Goal: Entertainment & Leisure: Consume media (video, audio)

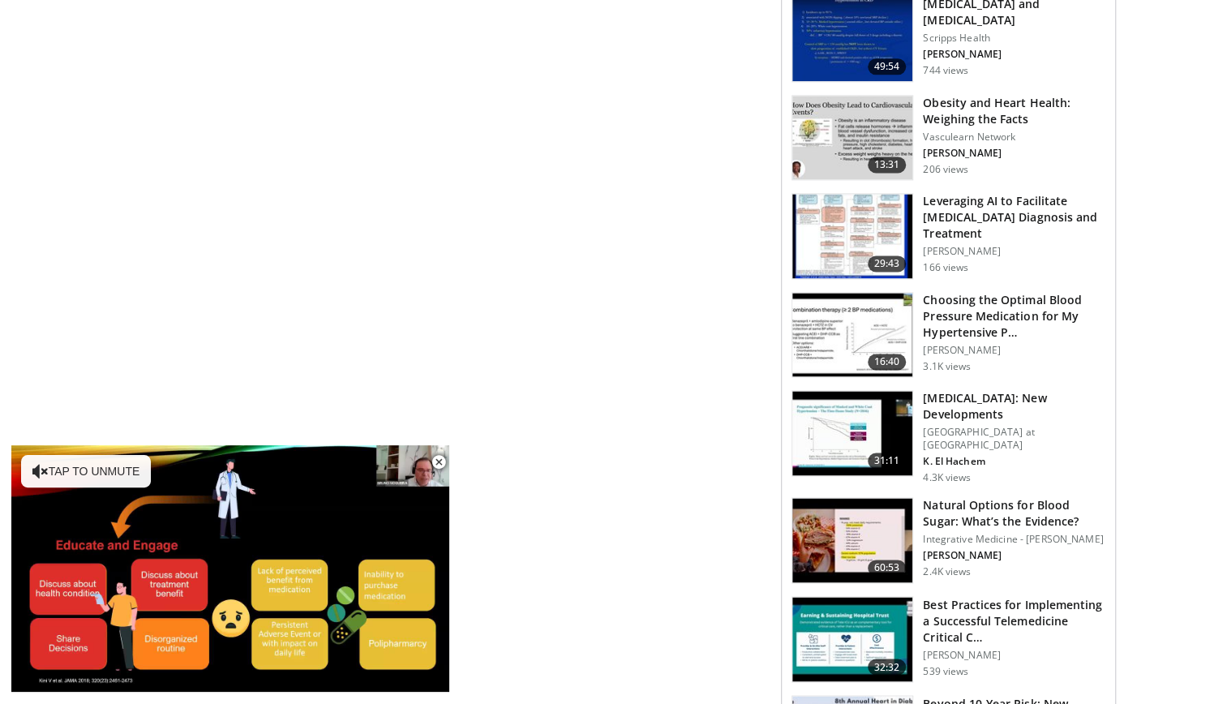
scroll to position [1226, 0]
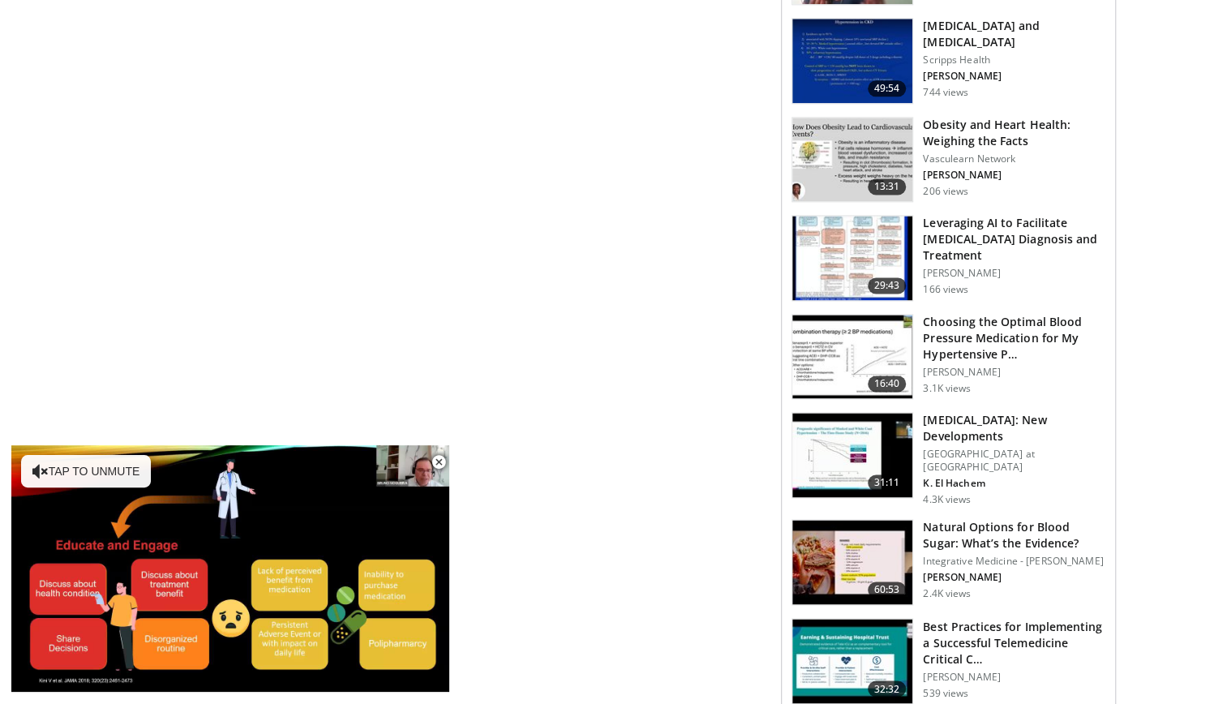
click at [869, 345] on img at bounding box center [852, 357] width 120 height 84
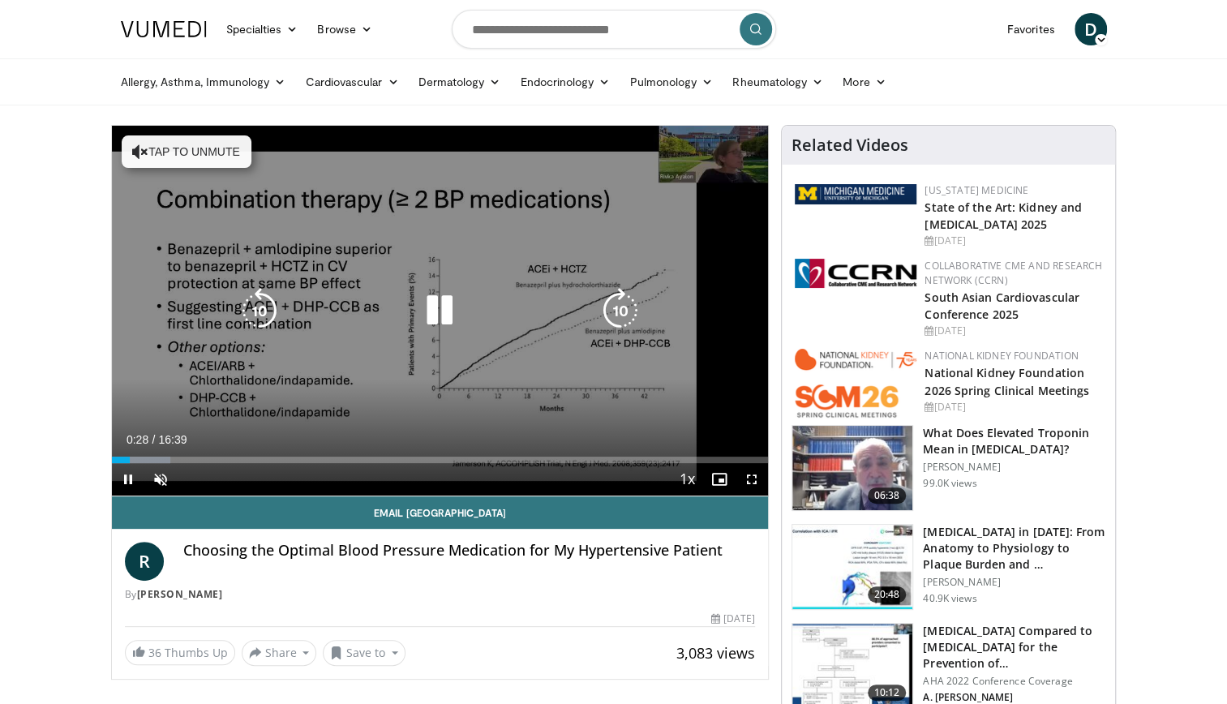
click at [434, 310] on icon "Video Player" at bounding box center [439, 310] width 45 height 45
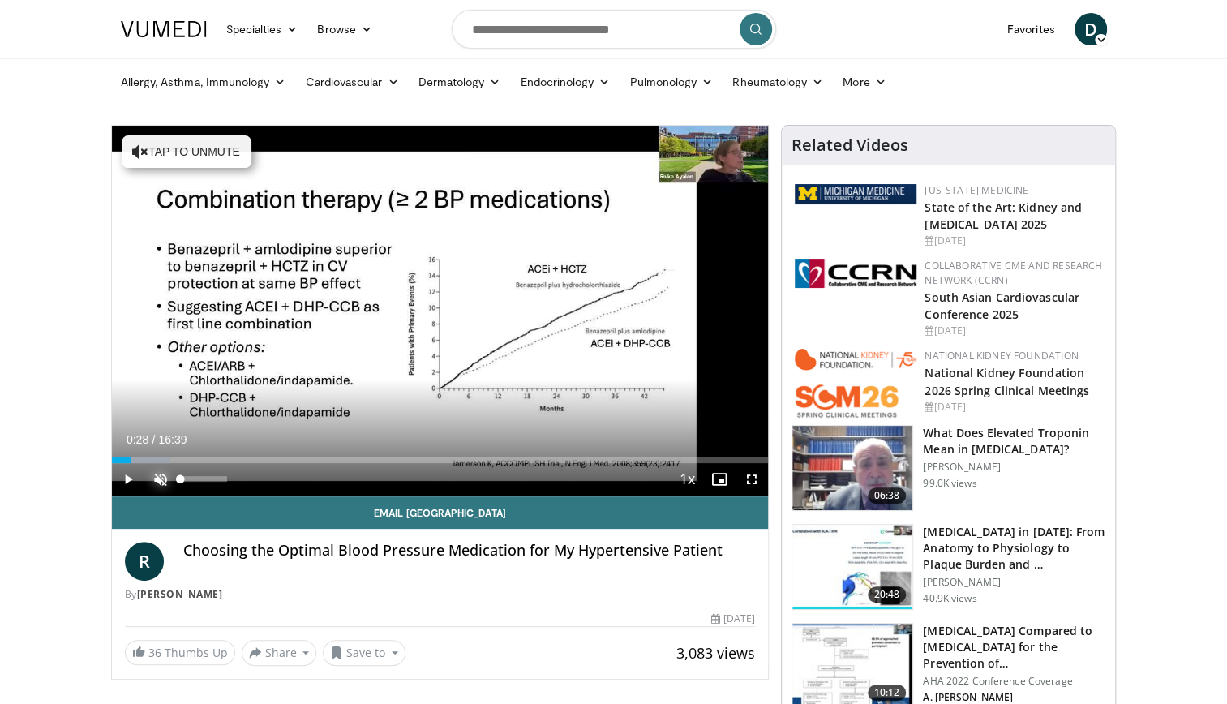
click at [154, 474] on span "Video Player" at bounding box center [160, 479] width 32 height 32
drag, startPoint x: 215, startPoint y: 479, endPoint x: 358, endPoint y: 478, distance: 142.7
click at [358, 478] on div "Current Time 0:28 / Duration 16:39 Play Skip Backward Skip Forward Mute 100% Lo…" at bounding box center [440, 479] width 657 height 32
drag, startPoint x: 208, startPoint y: 477, endPoint x: 285, endPoint y: 480, distance: 76.3
click at [285, 480] on div "Current Time 0:28 / Duration 16:39 Play Skip Backward Skip Forward Mute 100% Lo…" at bounding box center [440, 479] width 657 height 32
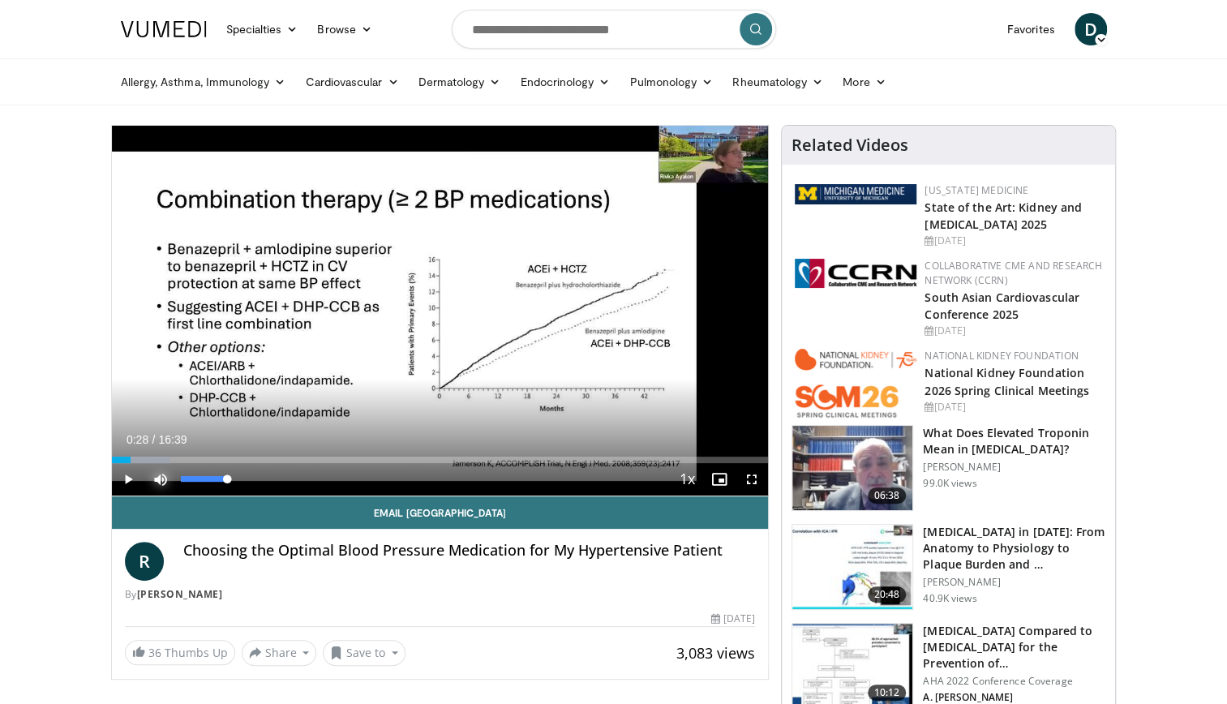
drag, startPoint x: 188, startPoint y: 478, endPoint x: 245, endPoint y: 486, distance: 57.2
click at [245, 486] on div "Mute 100%" at bounding box center [201, 479] width 114 height 32
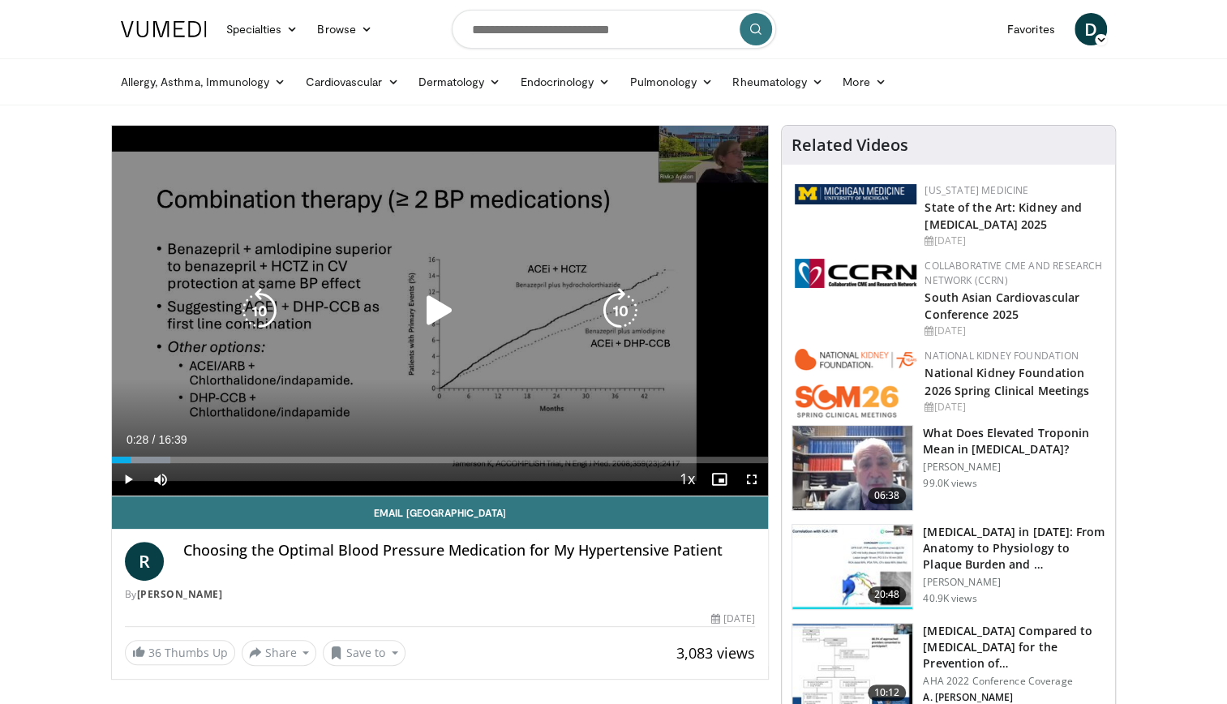
click at [431, 315] on icon "Video Player" at bounding box center [439, 310] width 45 height 45
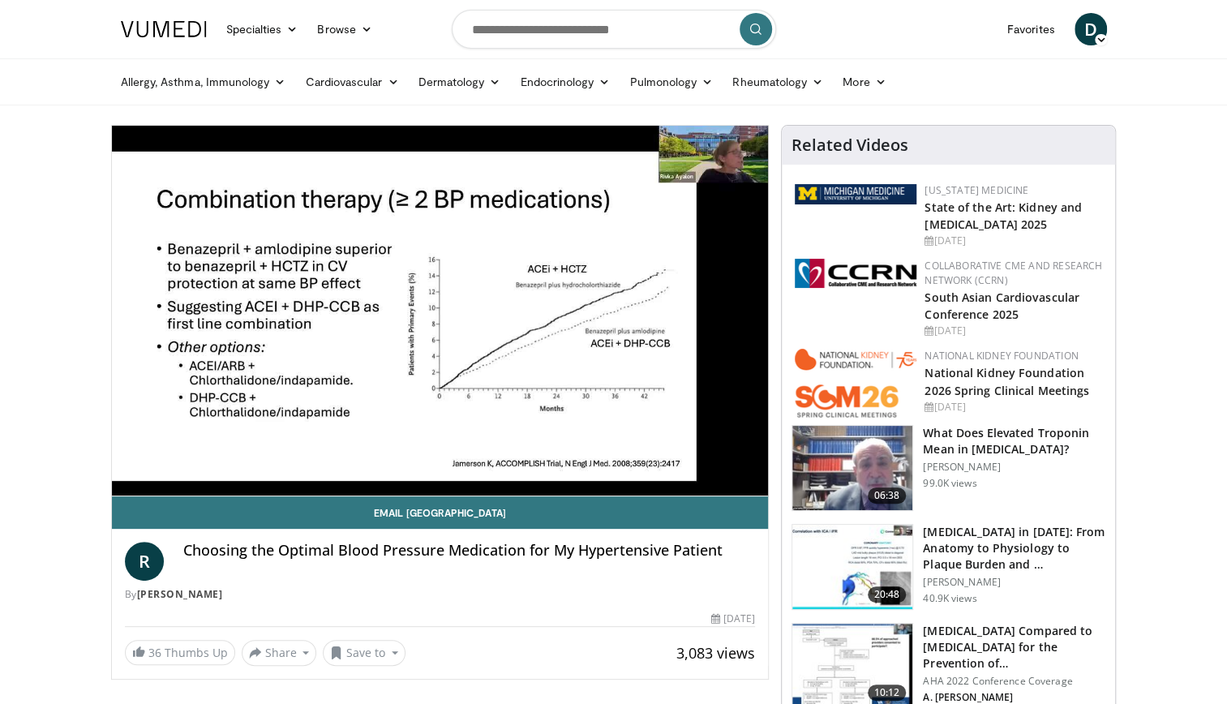
scroll to position [1, 0]
